Goal: Find specific page/section: Find specific page/section

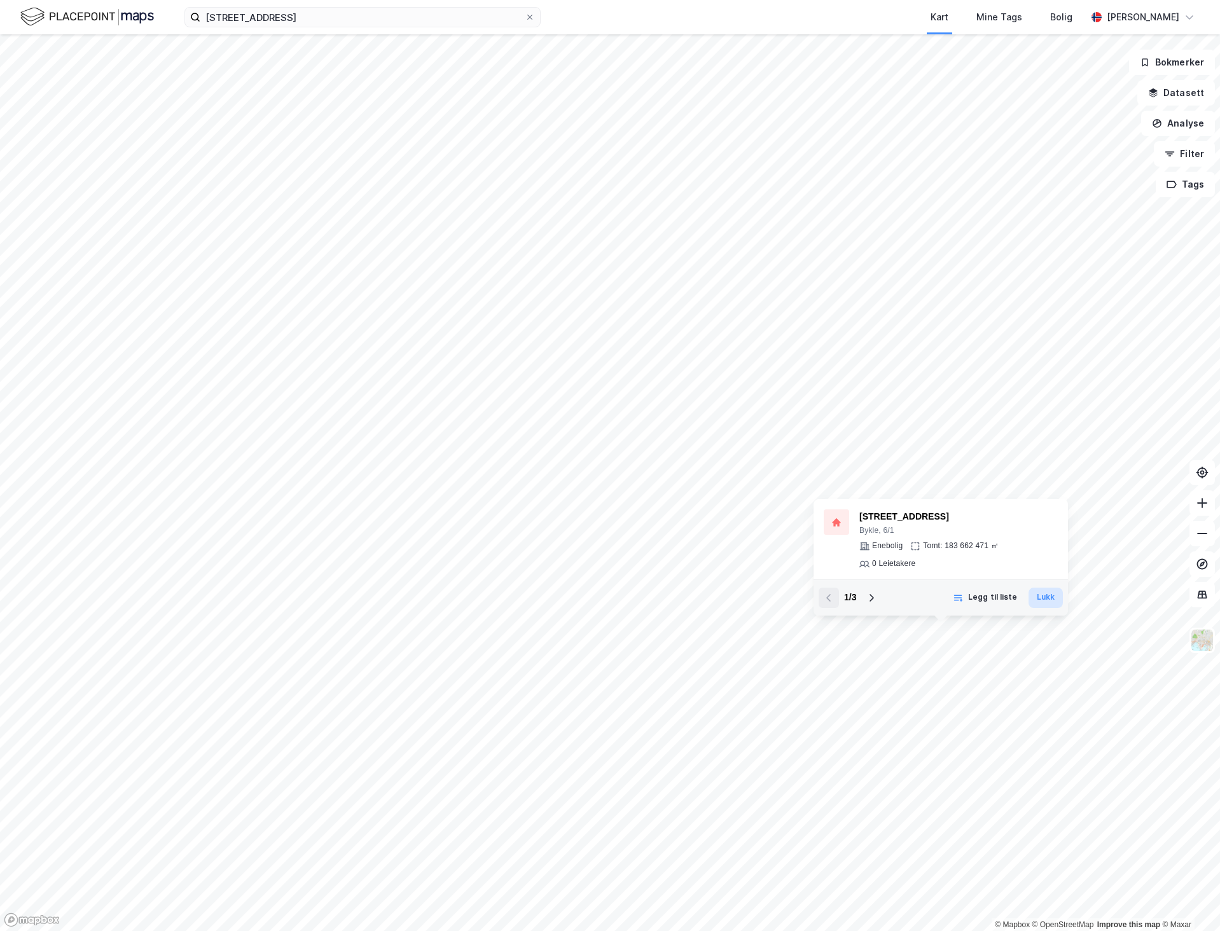
click at [1050, 596] on button "Lukk" at bounding box center [1046, 598] width 34 height 20
